Goal: Transaction & Acquisition: Purchase product/service

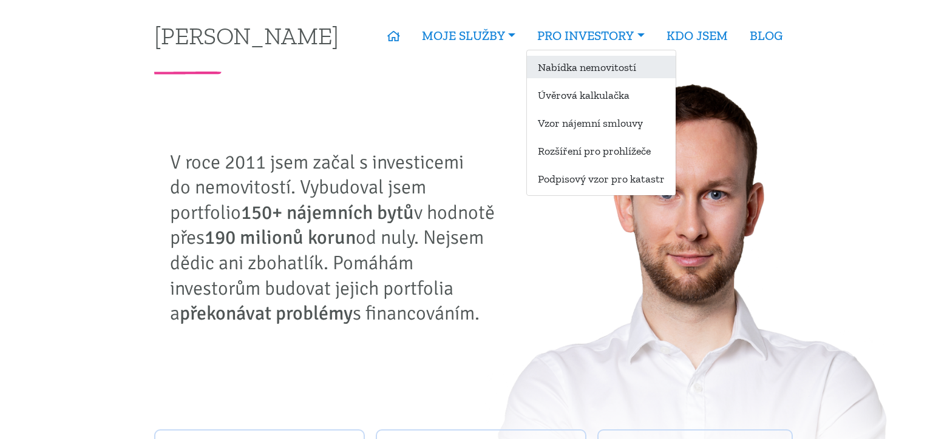
click at [619, 70] on link "Nabídka nemovitostí" at bounding box center [601, 67] width 149 height 22
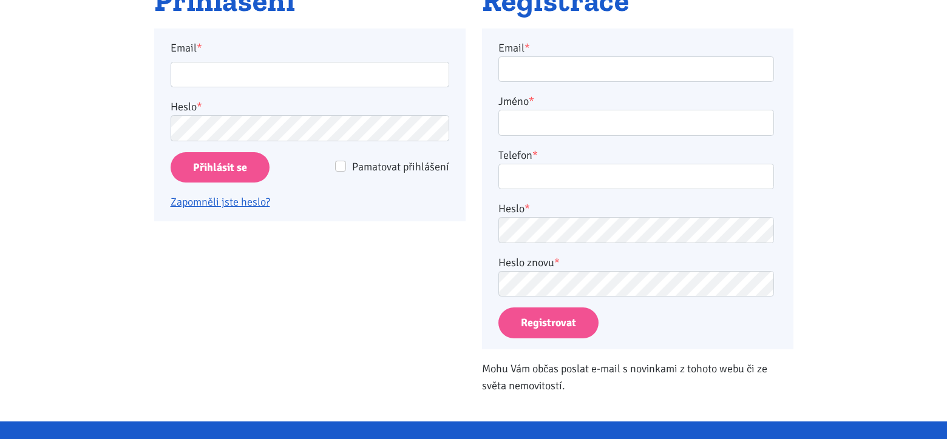
scroll to position [121, 0]
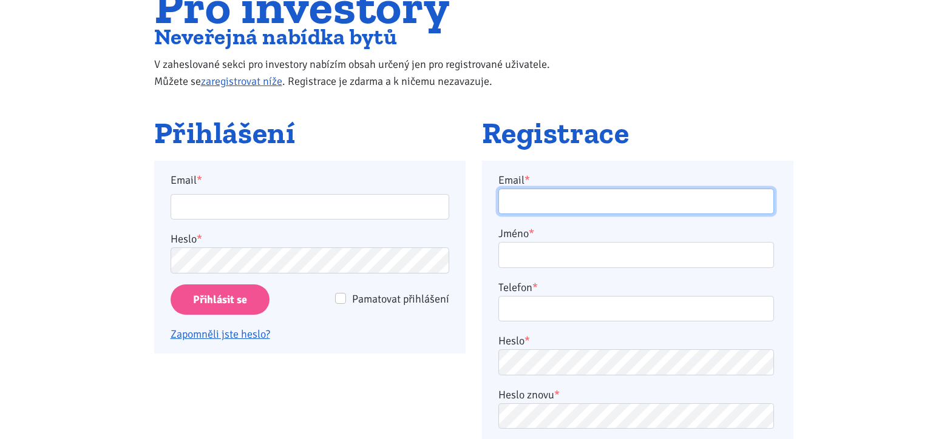
click at [601, 201] on input "Email *" at bounding box center [636, 202] width 276 height 26
type input "kloubova.alena1@seznam.cz"
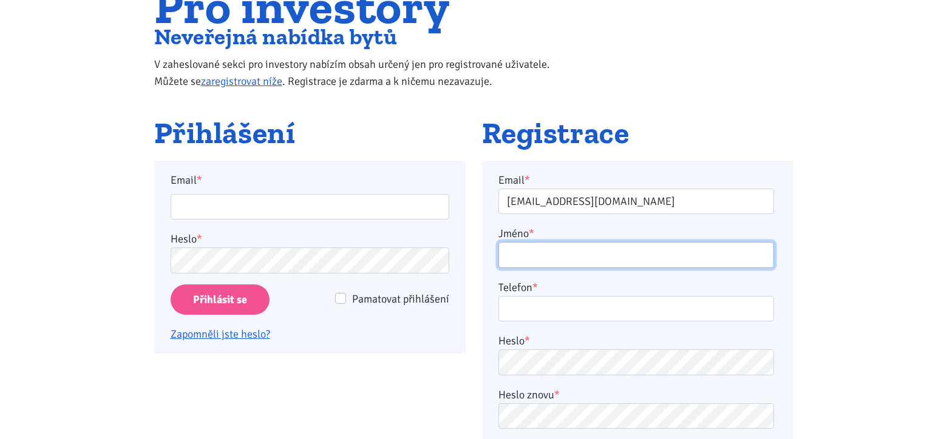
type input "ALENA KLOUBOVÁ"
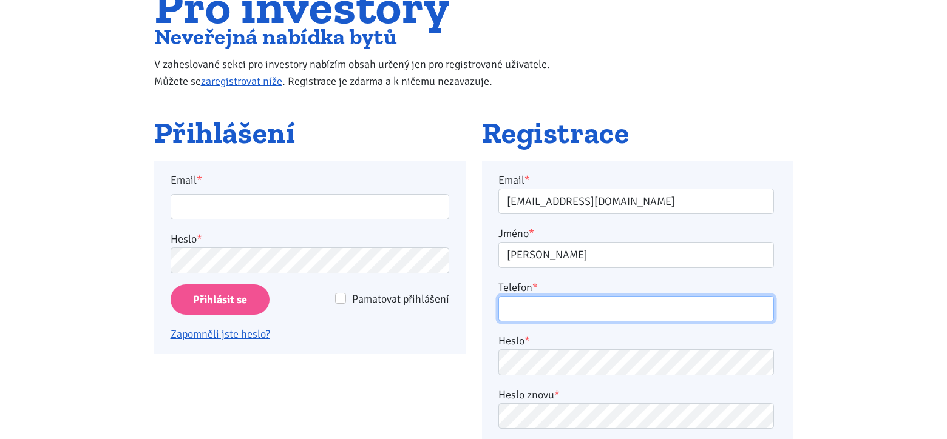
type input "602434665"
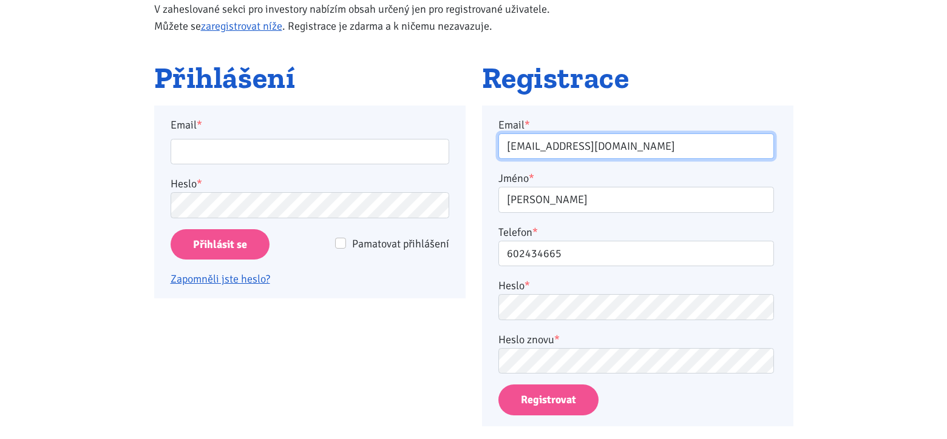
scroll to position [182, 0]
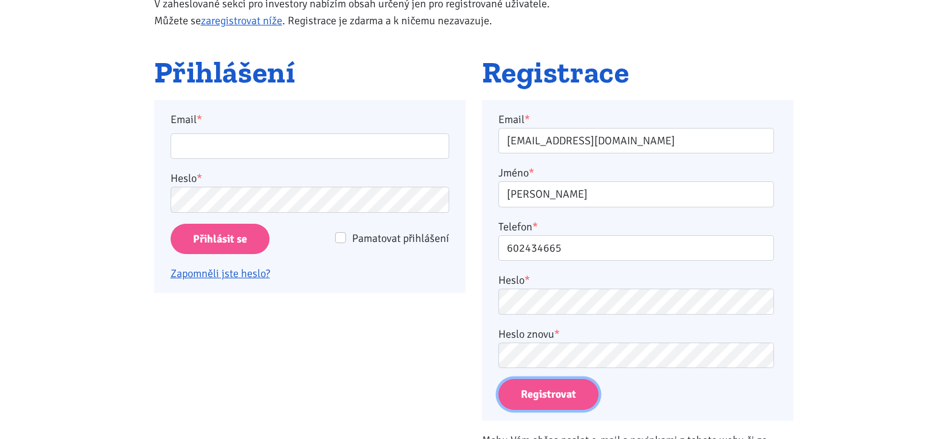
click at [554, 398] on button "Registrovat" at bounding box center [548, 394] width 100 height 31
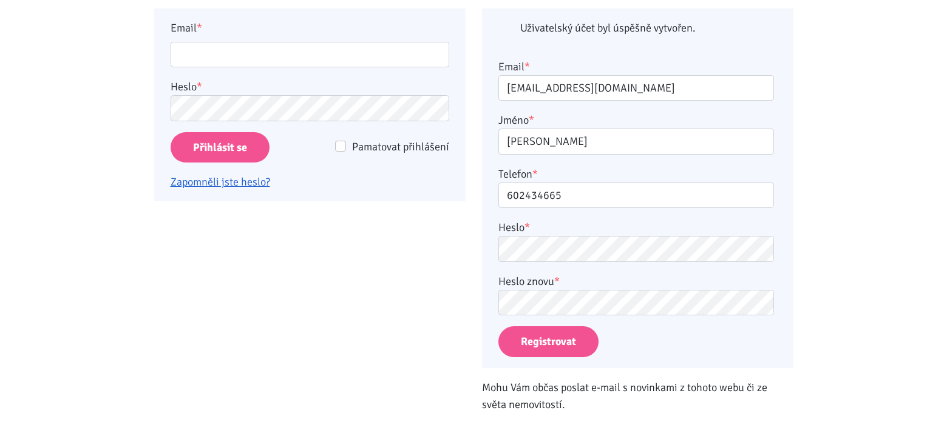
scroll to position [282, 0]
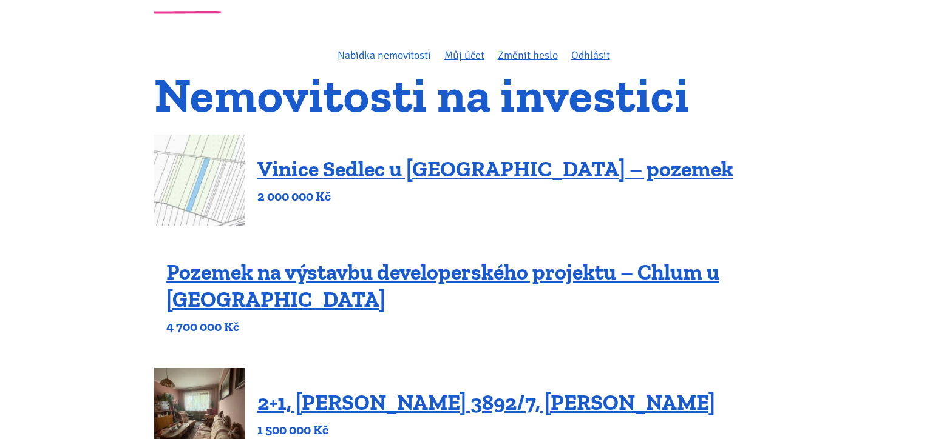
click at [381, 55] on link "Nabídka nemovitostí" at bounding box center [383, 55] width 93 height 13
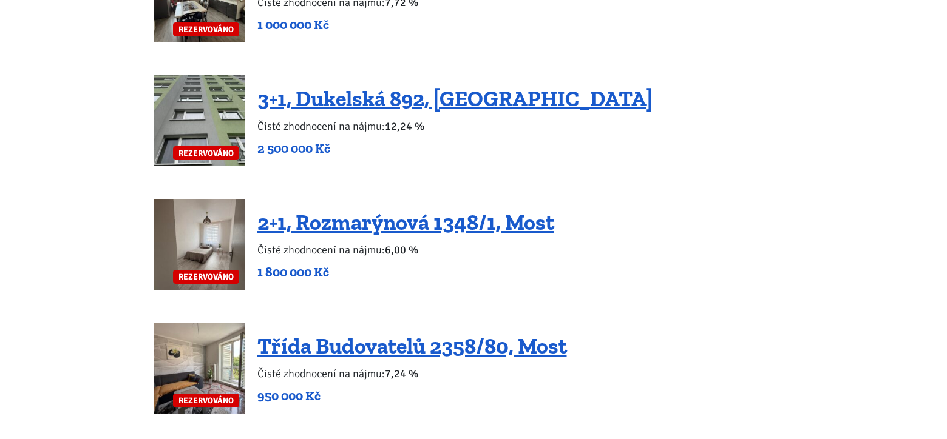
scroll to position [3035, 0]
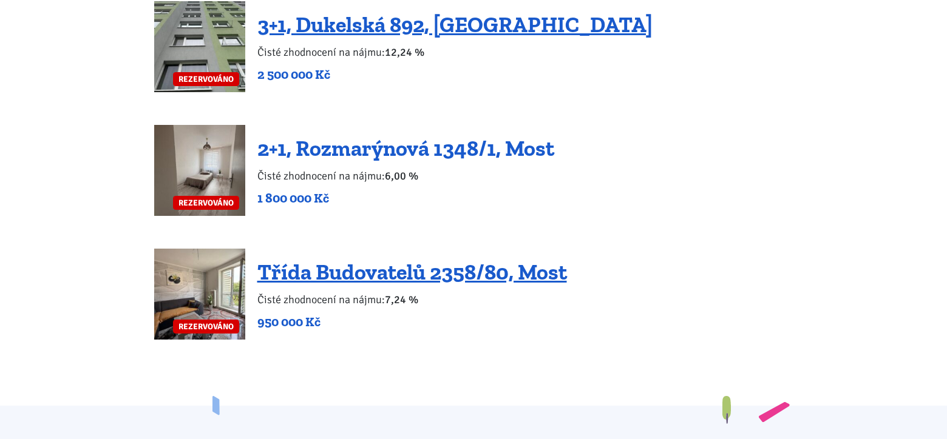
click at [401, 135] on link "2+1, Rozmarýnová 1348/1, Most" at bounding box center [405, 148] width 297 height 26
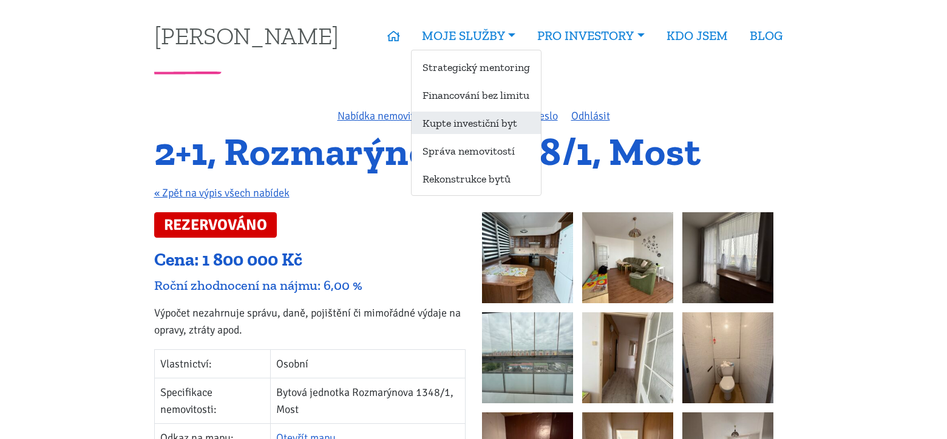
click at [510, 126] on link "Kupte investiční byt" at bounding box center [476, 123] width 129 height 22
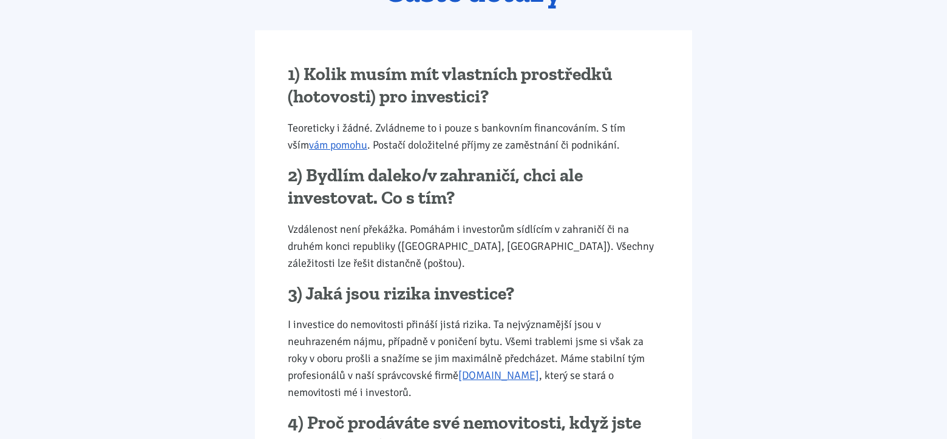
scroll to position [1275, 0]
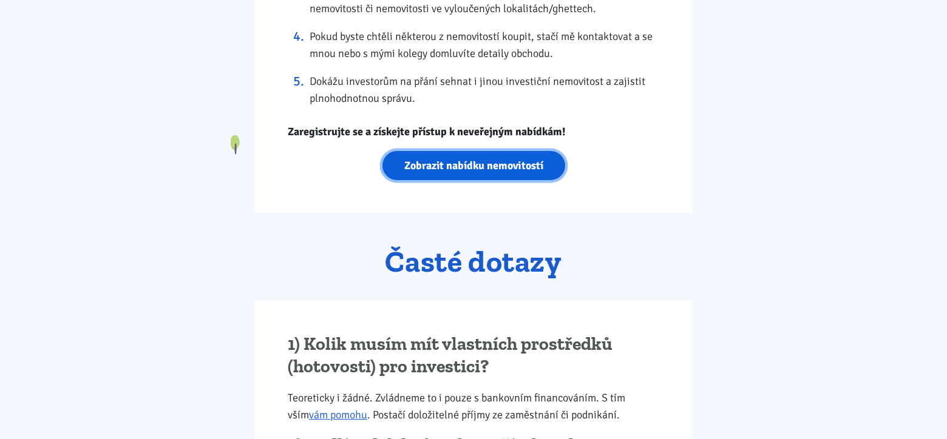
click at [504, 162] on link "Zobrazit nabídku nemovitostí" at bounding box center [473, 166] width 183 height 30
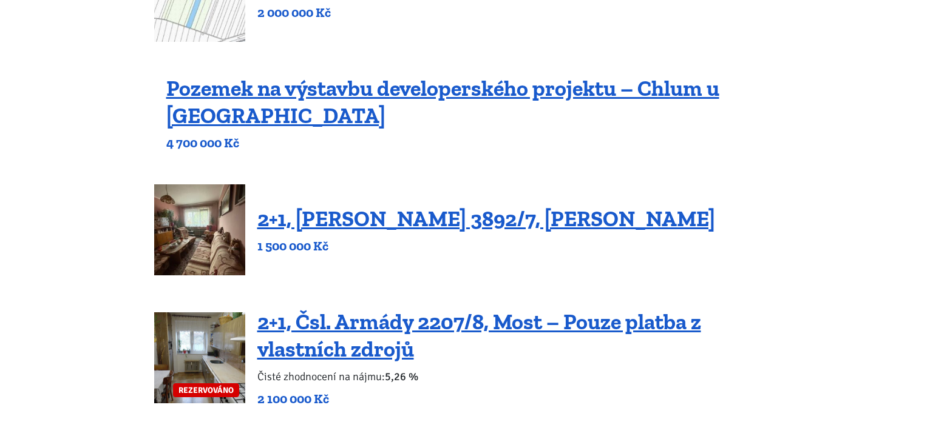
scroll to position [303, 0]
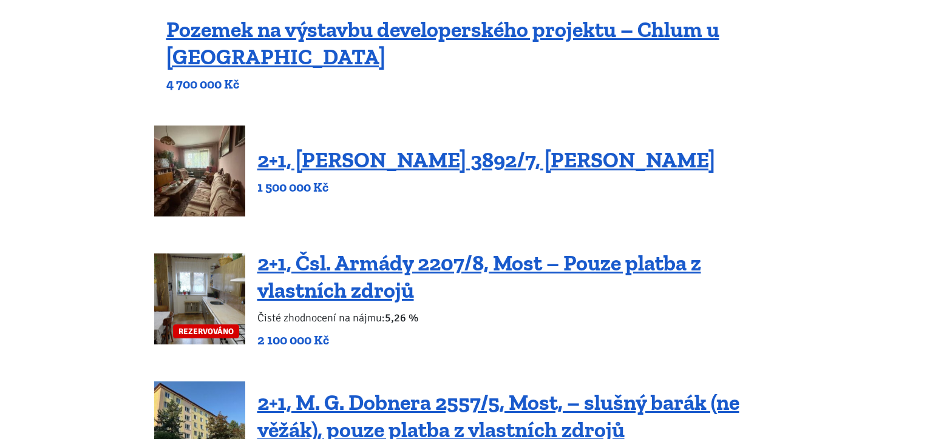
click at [217, 182] on img at bounding box center [199, 171] width 91 height 91
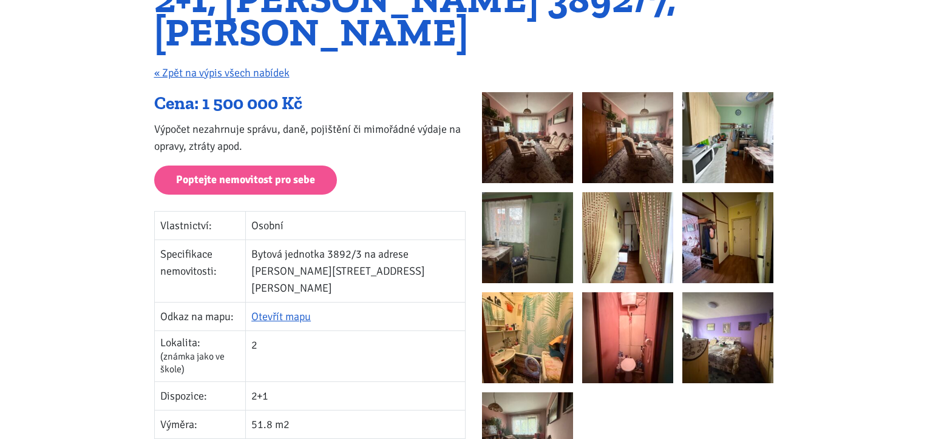
scroll to position [121, 0]
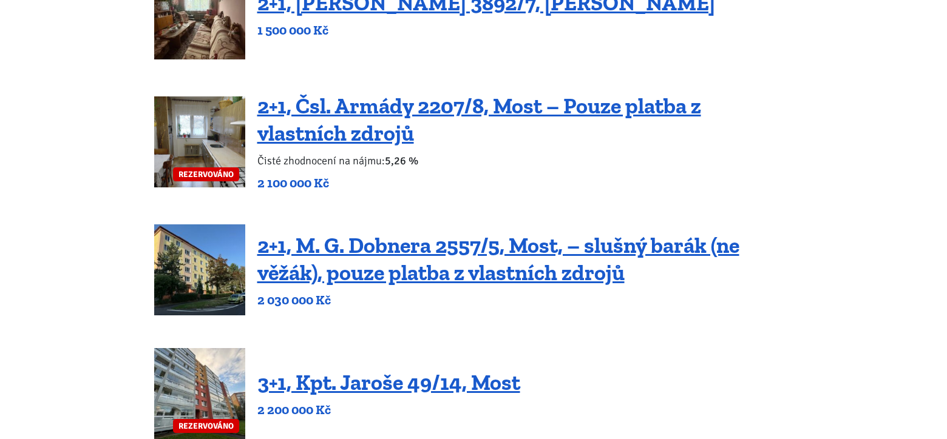
scroll to position [486, 0]
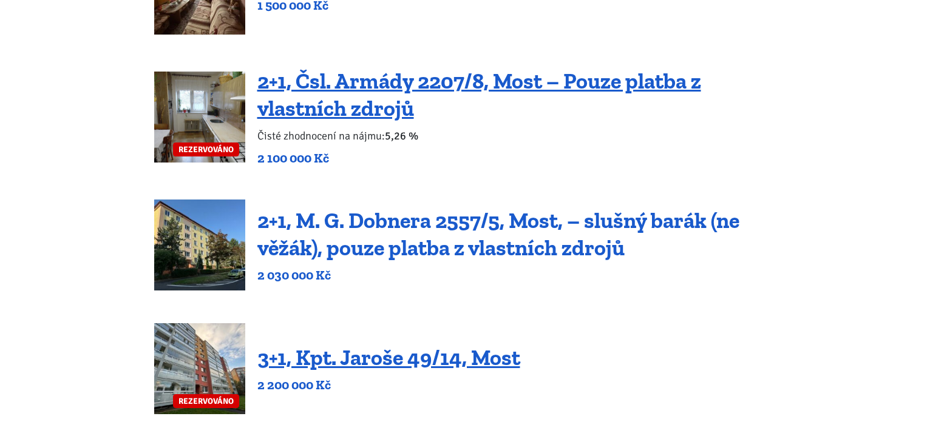
click at [363, 252] on link "2+1, M. G. Dobnera 2557/5, Most, – slušný barák (ne věžák), pouze platba z vlas…" at bounding box center [498, 234] width 482 height 53
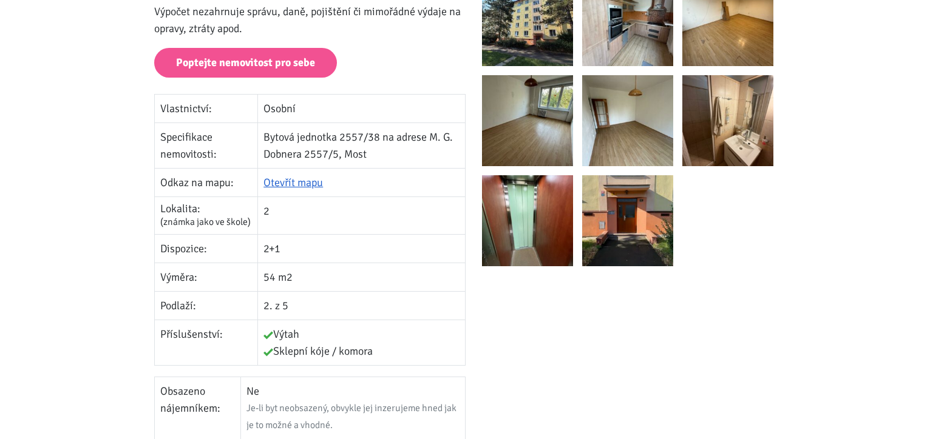
scroll to position [243, 0]
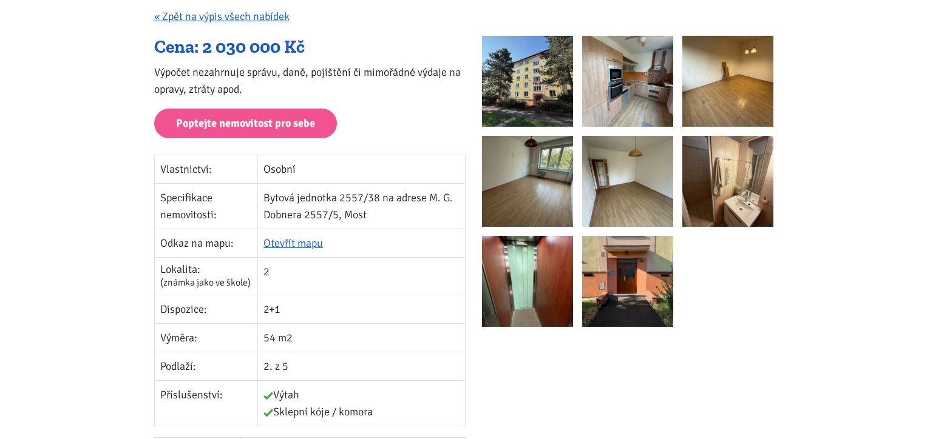
click at [557, 90] on img at bounding box center [527, 81] width 91 height 91
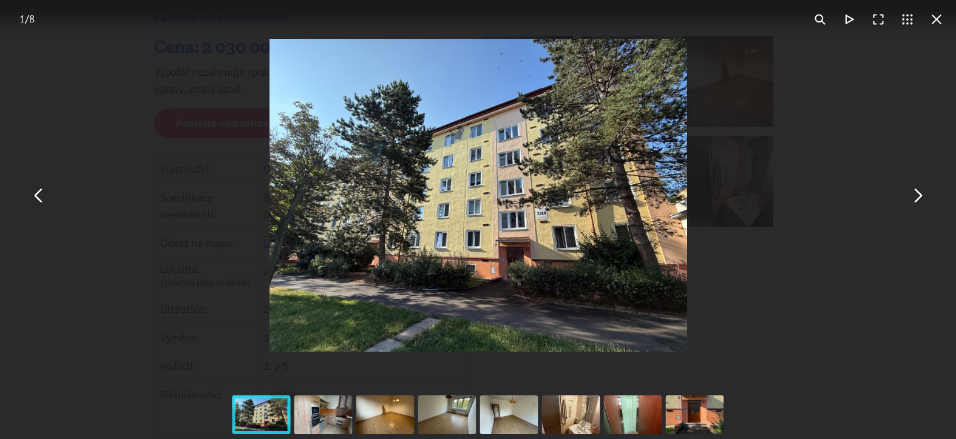
click at [922, 195] on button "You can close this modal content with the ESC key" at bounding box center [917, 195] width 29 height 29
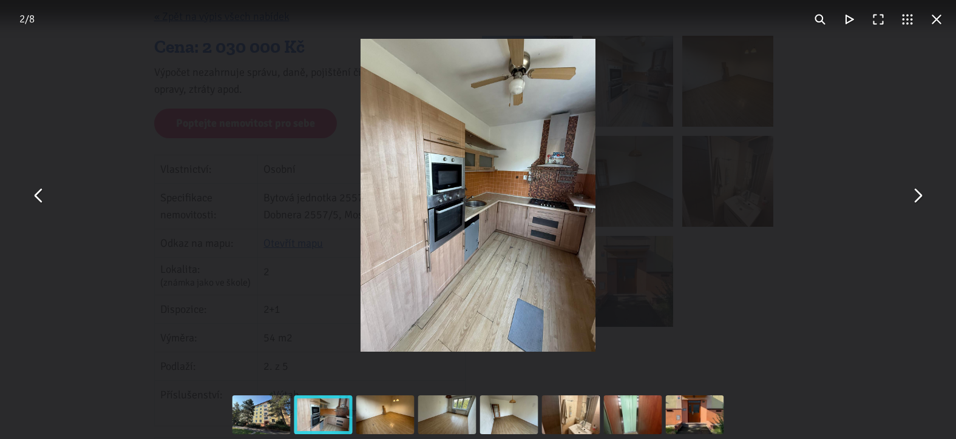
click at [917, 192] on button "You can close this modal content with the ESC key" at bounding box center [917, 195] width 29 height 29
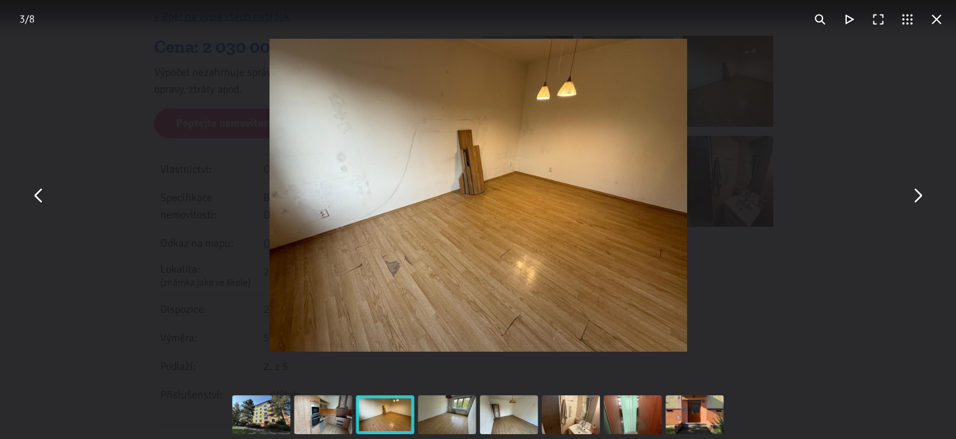
click at [917, 192] on button "You can close this modal content with the ESC key" at bounding box center [917, 195] width 29 height 29
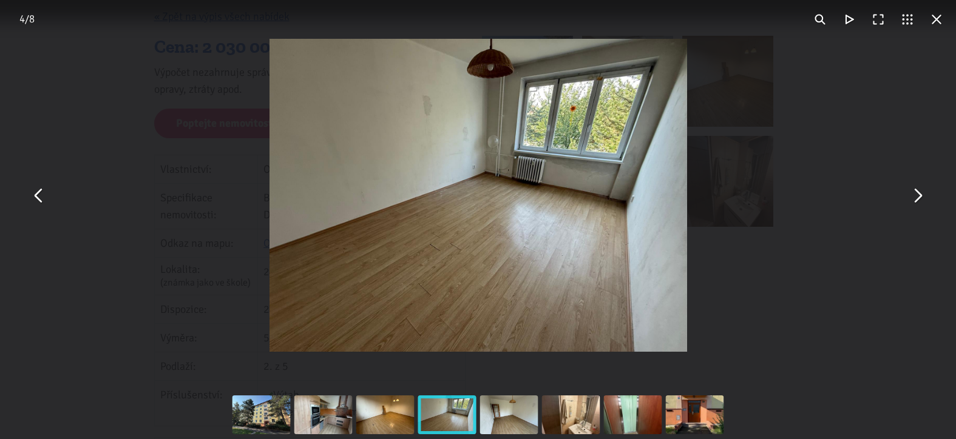
click at [917, 192] on button "You can close this modal content with the ESC key" at bounding box center [917, 195] width 29 height 29
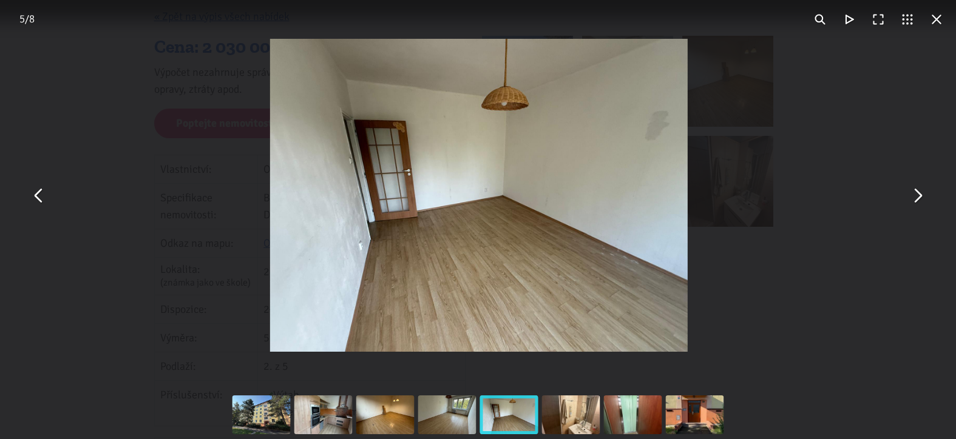
click at [917, 192] on button "You can close this modal content with the ESC key" at bounding box center [917, 195] width 29 height 29
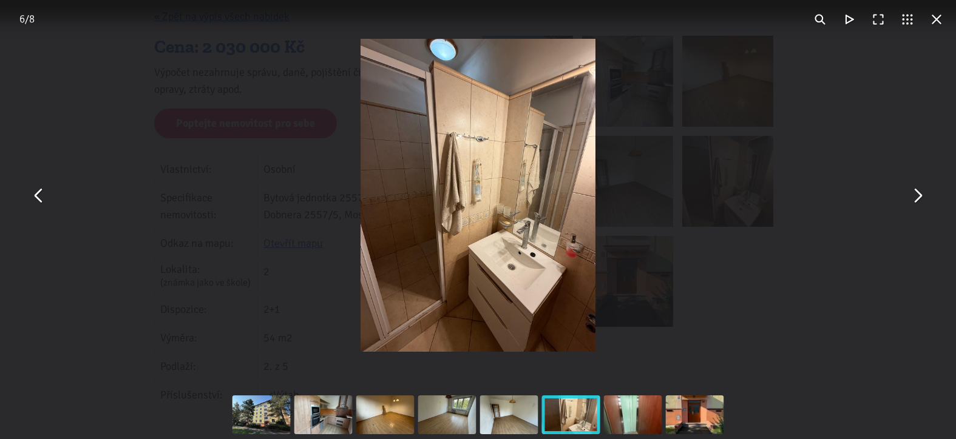
click at [917, 192] on button "You can close this modal content with the ESC key" at bounding box center [917, 195] width 29 height 29
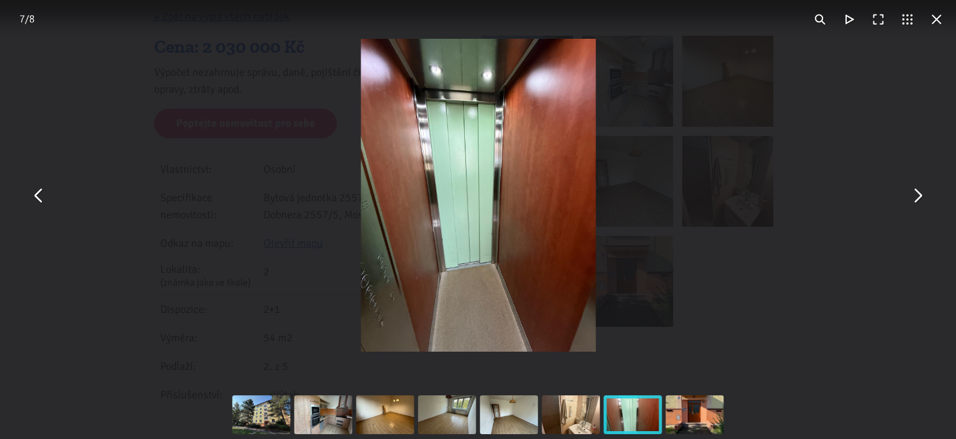
click at [917, 192] on button "You can close this modal content with the ESC key" at bounding box center [917, 195] width 29 height 29
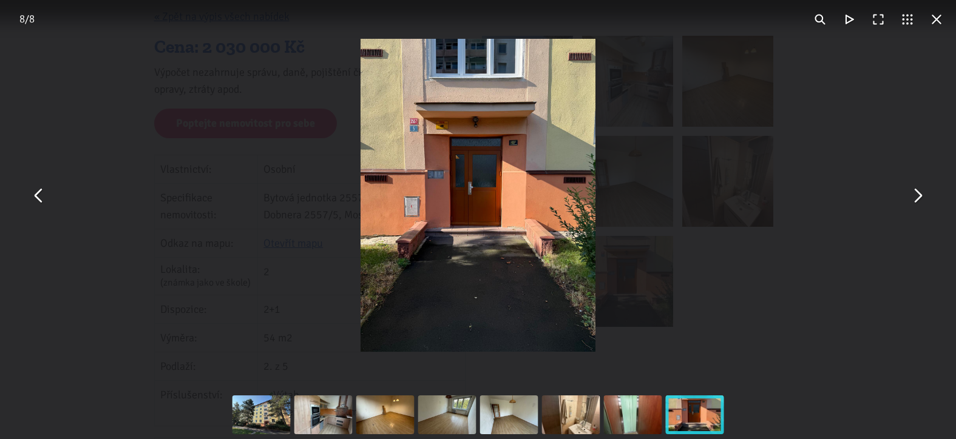
click at [917, 192] on button "You can close this modal content with the ESC key" at bounding box center [917, 195] width 29 height 29
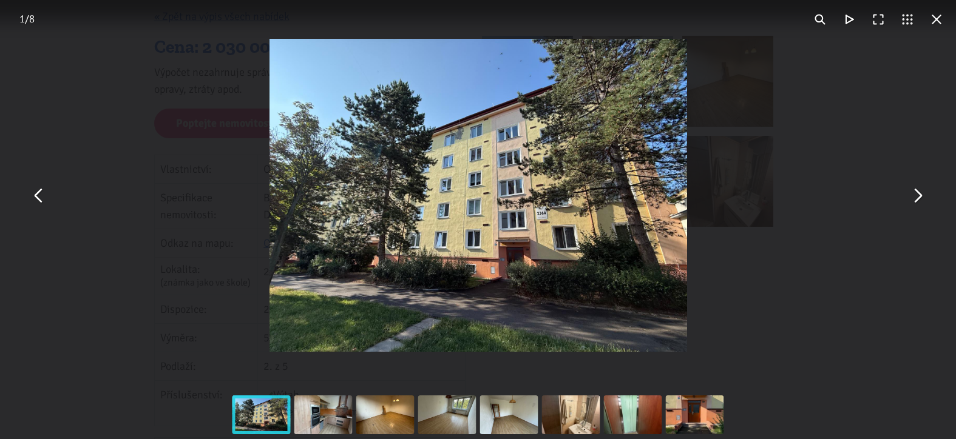
click at [920, 190] on button "You can close this modal content with the ESC key" at bounding box center [917, 195] width 29 height 29
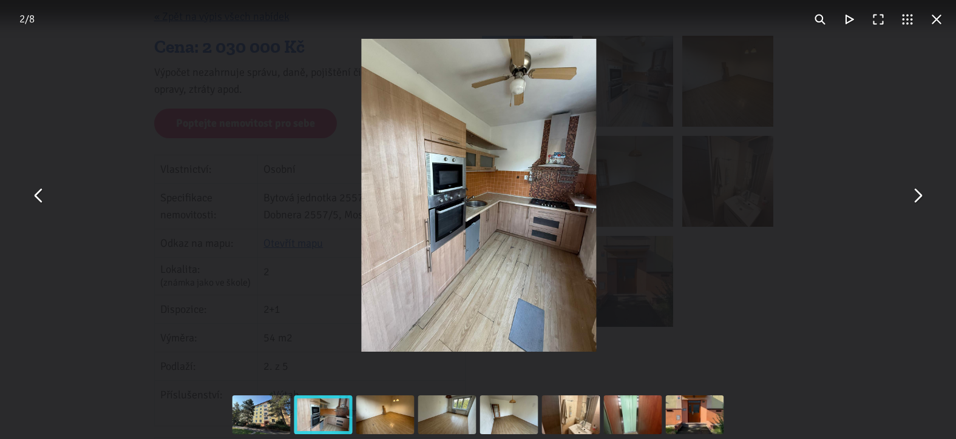
click at [919, 186] on button "You can close this modal content with the ESC key" at bounding box center [917, 195] width 29 height 29
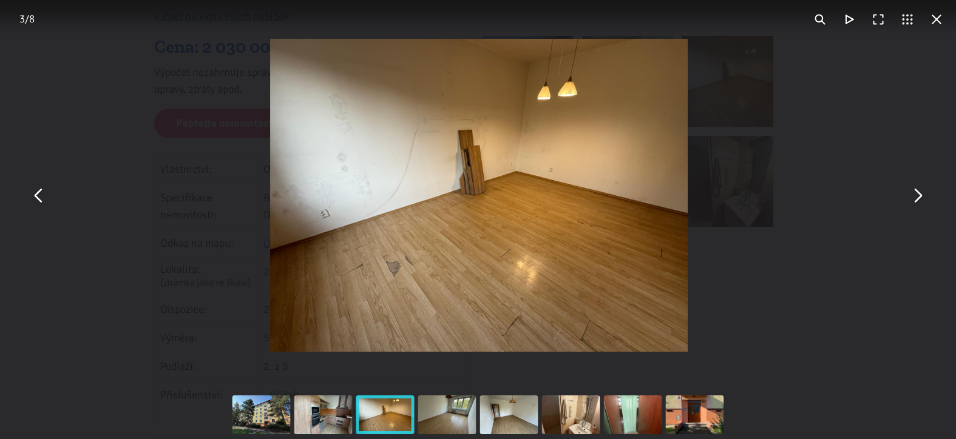
click at [919, 186] on button "You can close this modal content with the ESC key" at bounding box center [917, 195] width 29 height 29
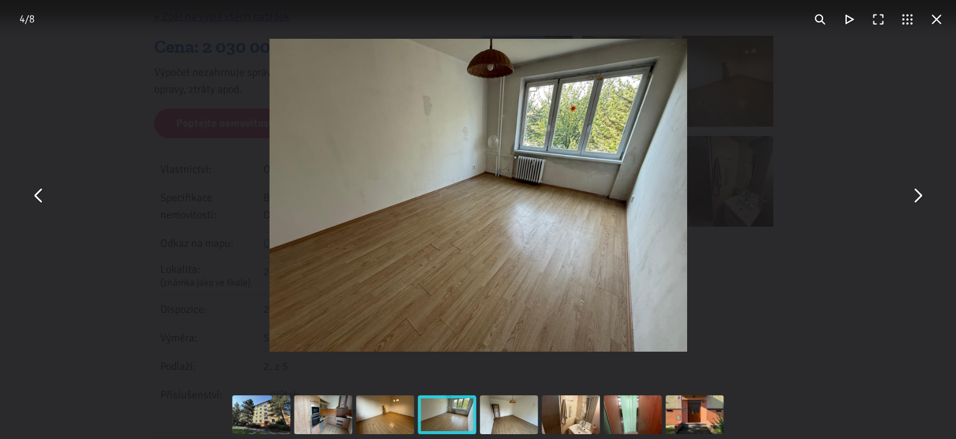
click at [919, 186] on button "You can close this modal content with the ESC key" at bounding box center [917, 195] width 29 height 29
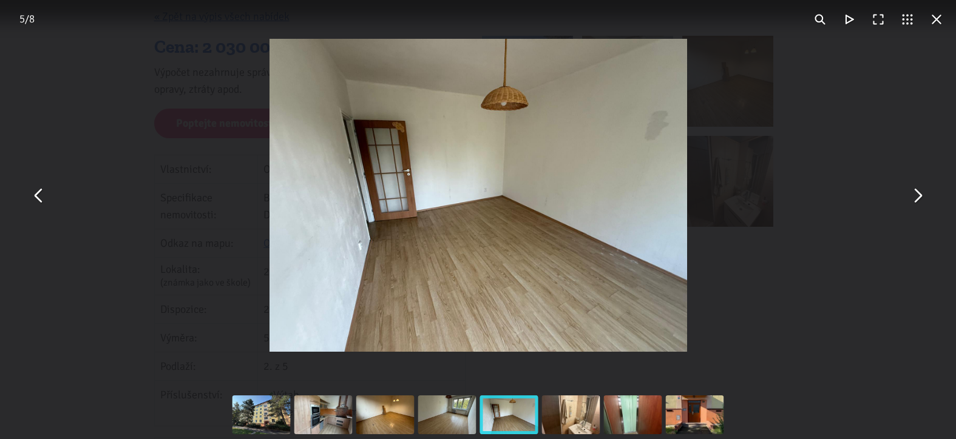
click at [915, 191] on button "You can close this modal content with the ESC key" at bounding box center [917, 195] width 29 height 29
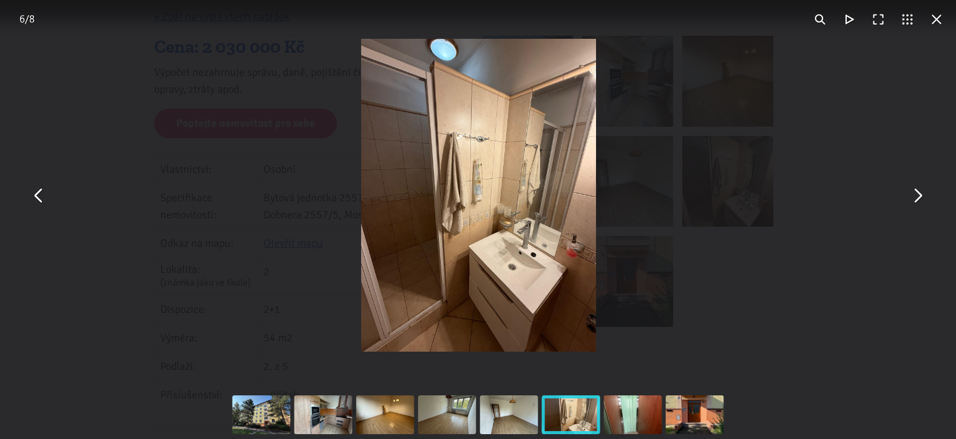
click at [915, 191] on button "You can close this modal content with the ESC key" at bounding box center [917, 195] width 29 height 29
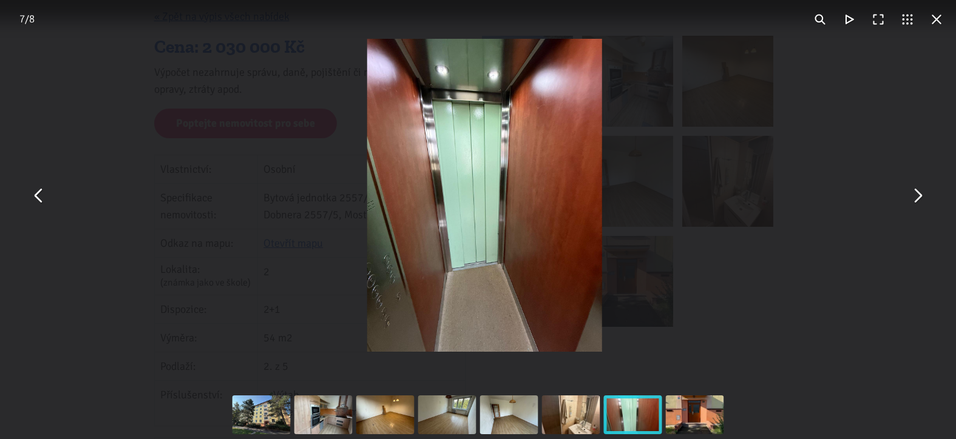
click at [915, 191] on button "You can close this modal content with the ESC key" at bounding box center [917, 195] width 29 height 29
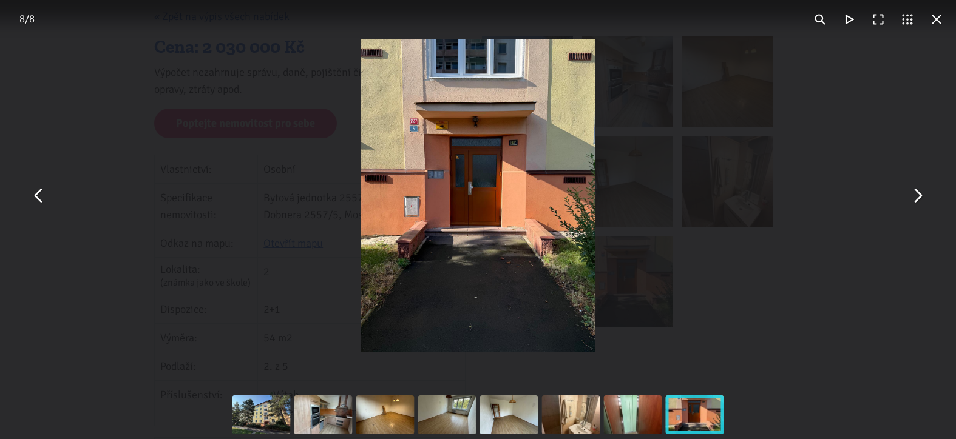
click at [941, 21] on button "You can close this modal content with the ESC key" at bounding box center [936, 19] width 29 height 29
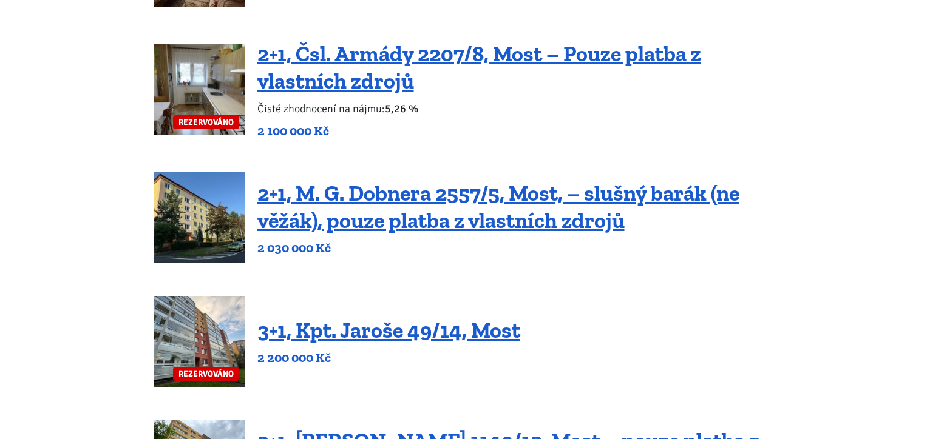
scroll to position [546, 0]
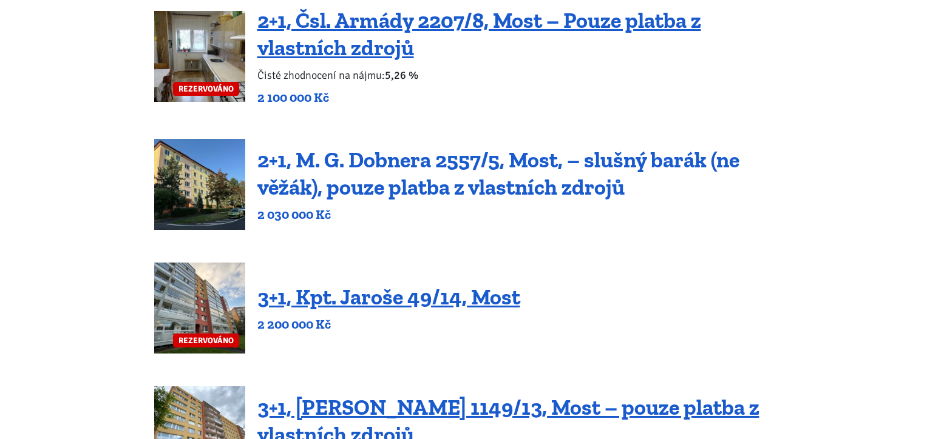
click at [378, 180] on link "2+1, M. G. Dobnera 2557/5, Most, – slušný barák (ne věžák), pouze platba z vlas…" at bounding box center [498, 173] width 482 height 53
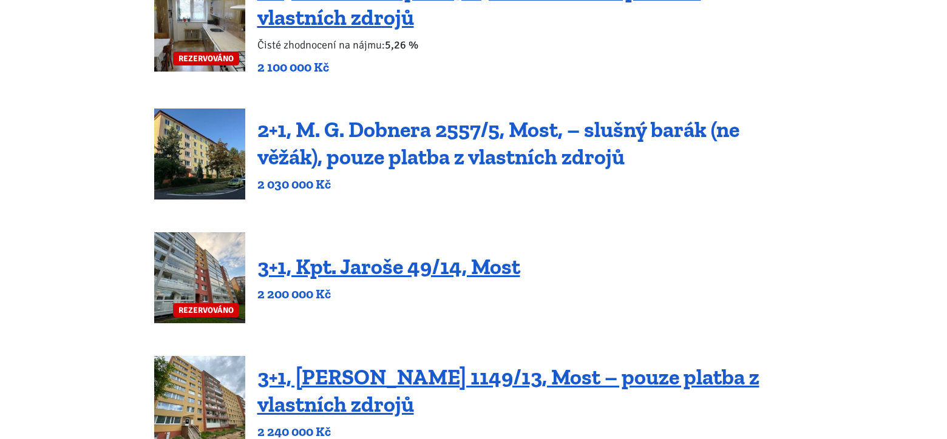
scroll to position [607, 0]
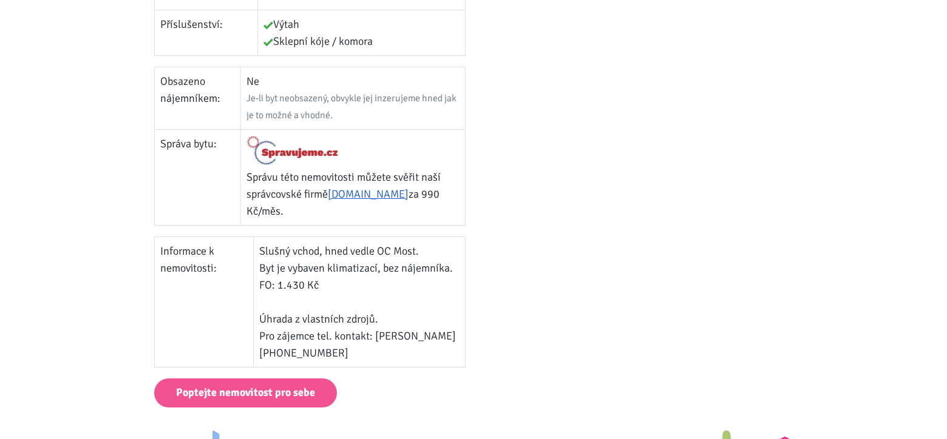
scroll to position [607, 0]
